Goal: Check status

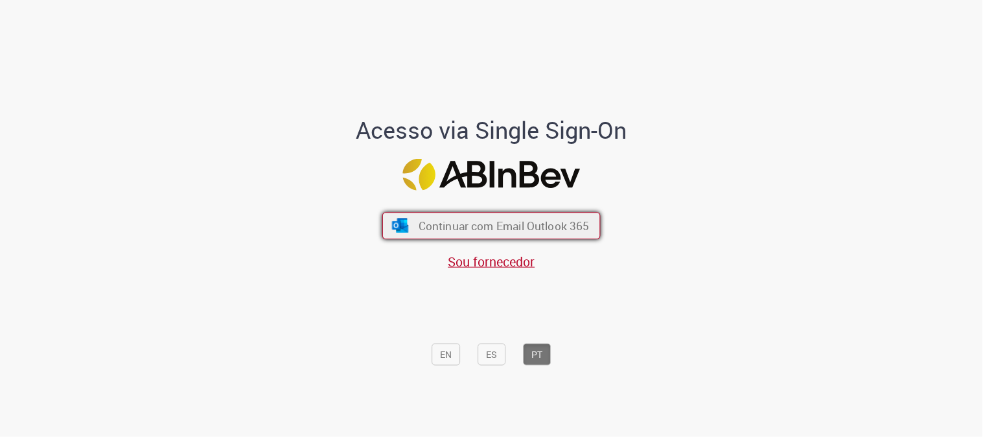
click at [469, 228] on span "Continuar com Email Outlook 365" at bounding box center [504, 225] width 171 height 15
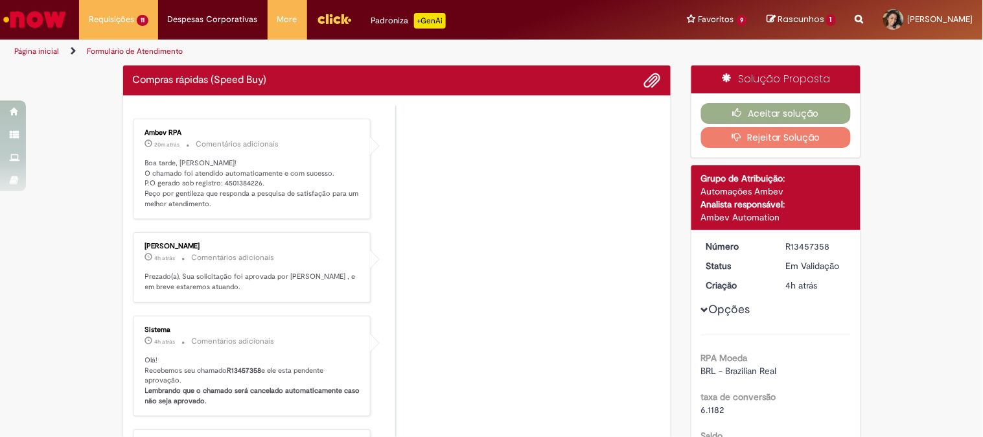
drag, startPoint x: 459, startPoint y: 177, endPoint x: 476, endPoint y: 174, distance: 17.2
click at [460, 178] on li "Ambev RPA 20m atrás 20 minutos atrás Comentários adicionais Boa tarde, [PERSON_…" at bounding box center [397, 169] width 529 height 101
